Goal: Task Accomplishment & Management: Complete application form

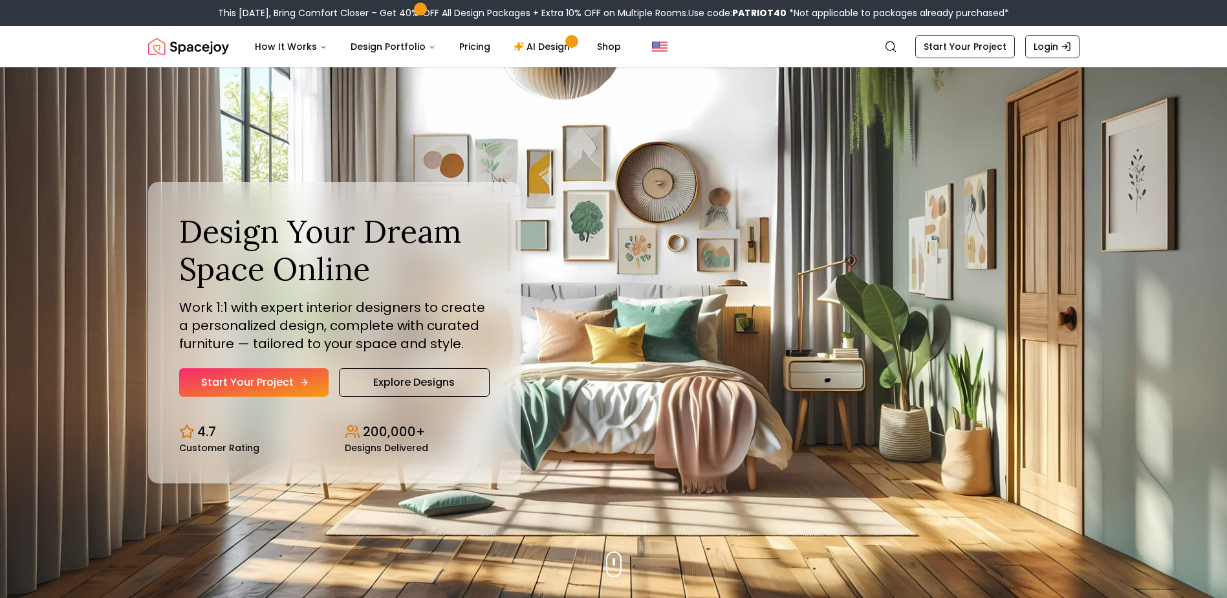
click at [247, 382] on link "Start Your Project" at bounding box center [253, 382] width 149 height 28
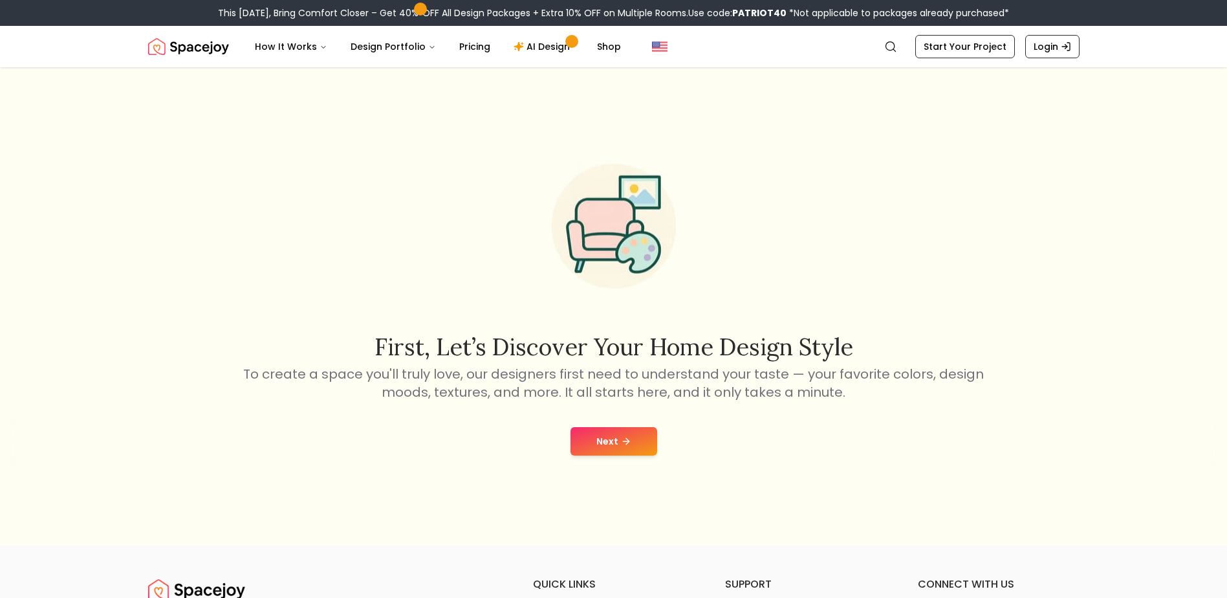
click at [590, 445] on button "Next" at bounding box center [613, 441] width 87 height 28
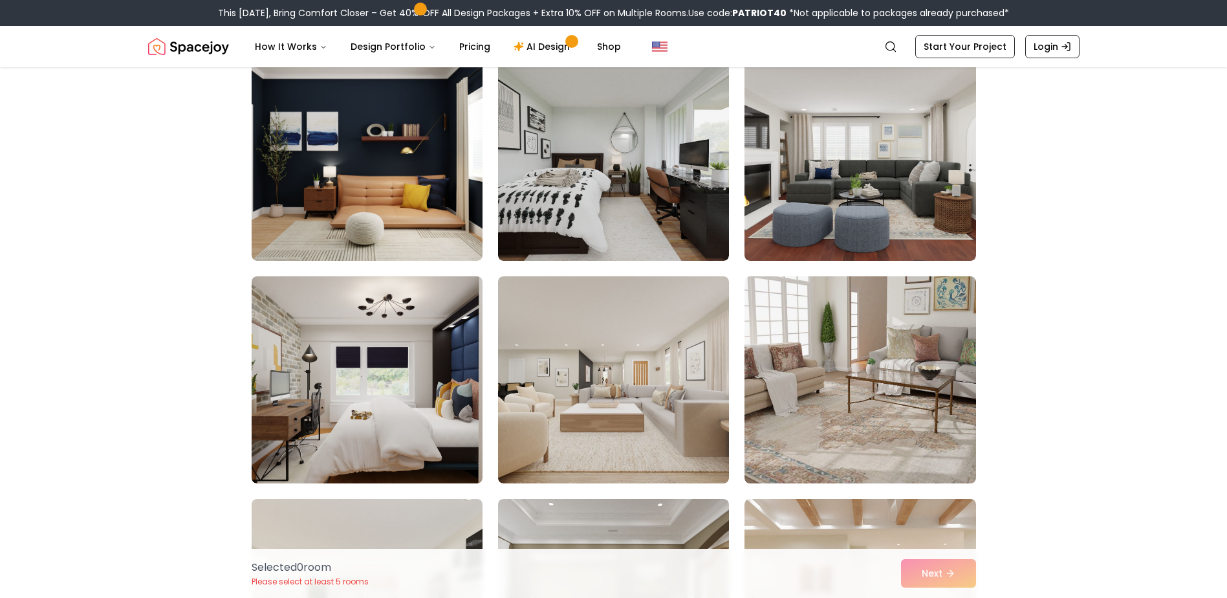
scroll to position [1035, 0]
